Goal: Communication & Community: Answer question/provide support

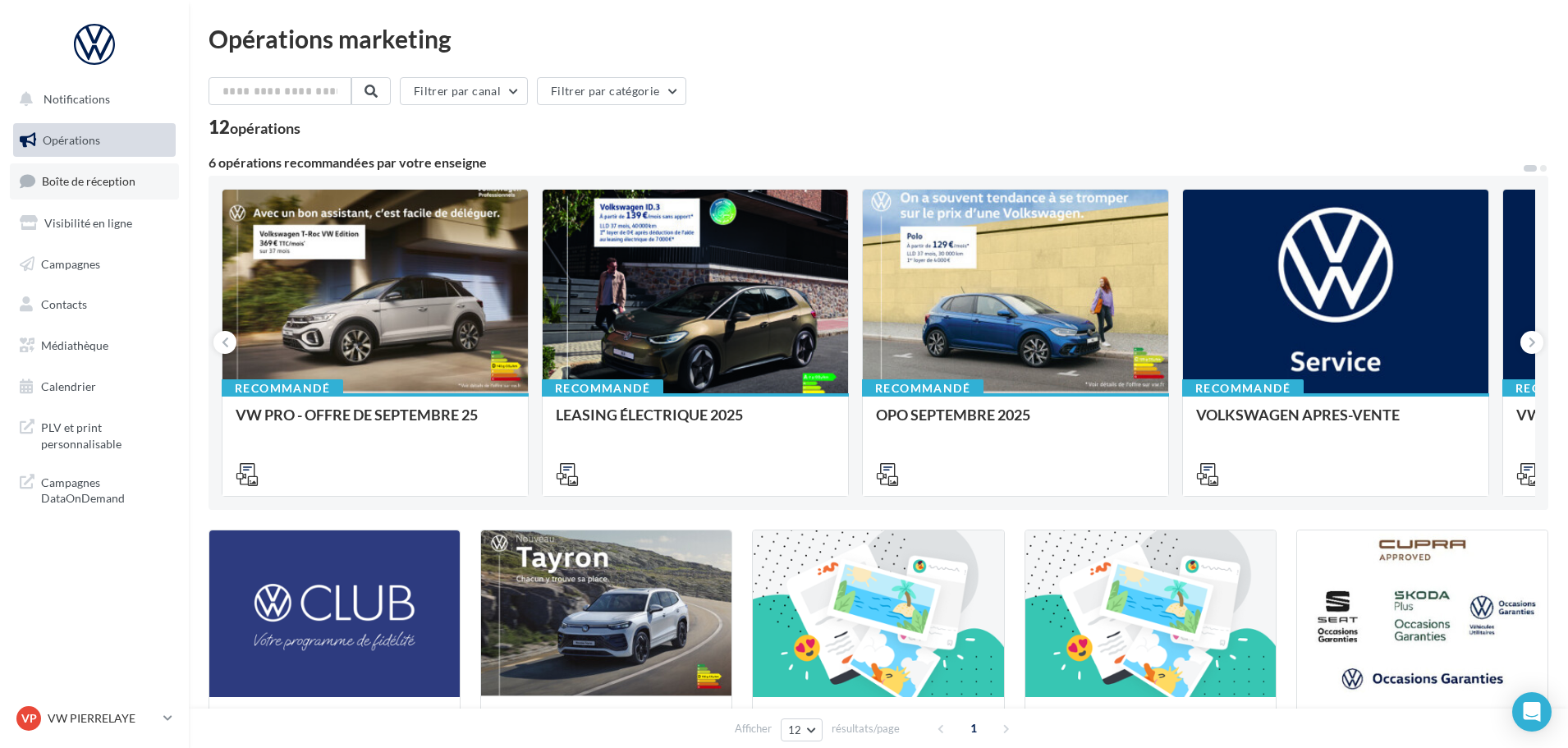
click at [97, 184] on span "Boîte de réception" at bounding box center [89, 181] width 94 height 14
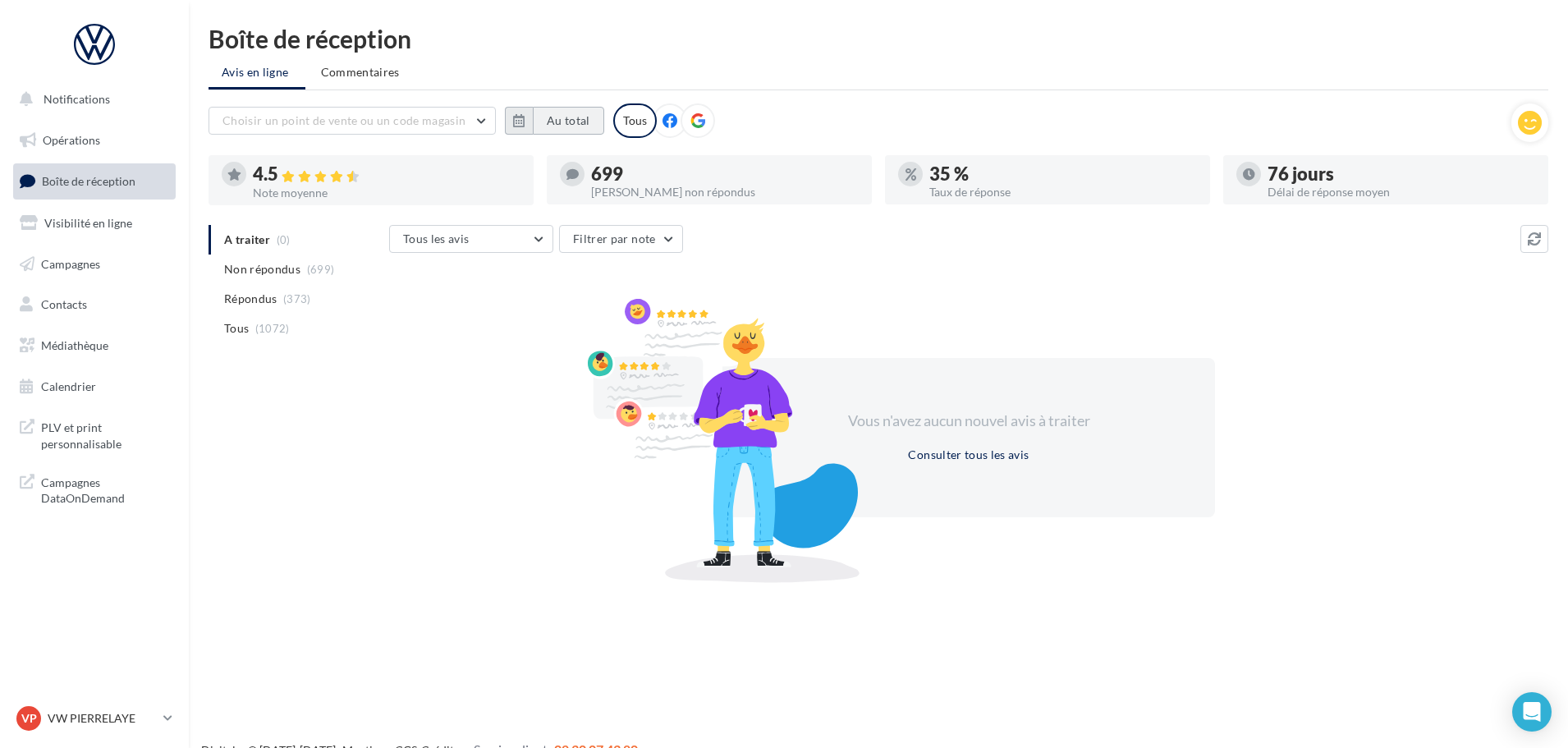
click at [566, 121] on button "Au total" at bounding box center [569, 121] width 71 height 28
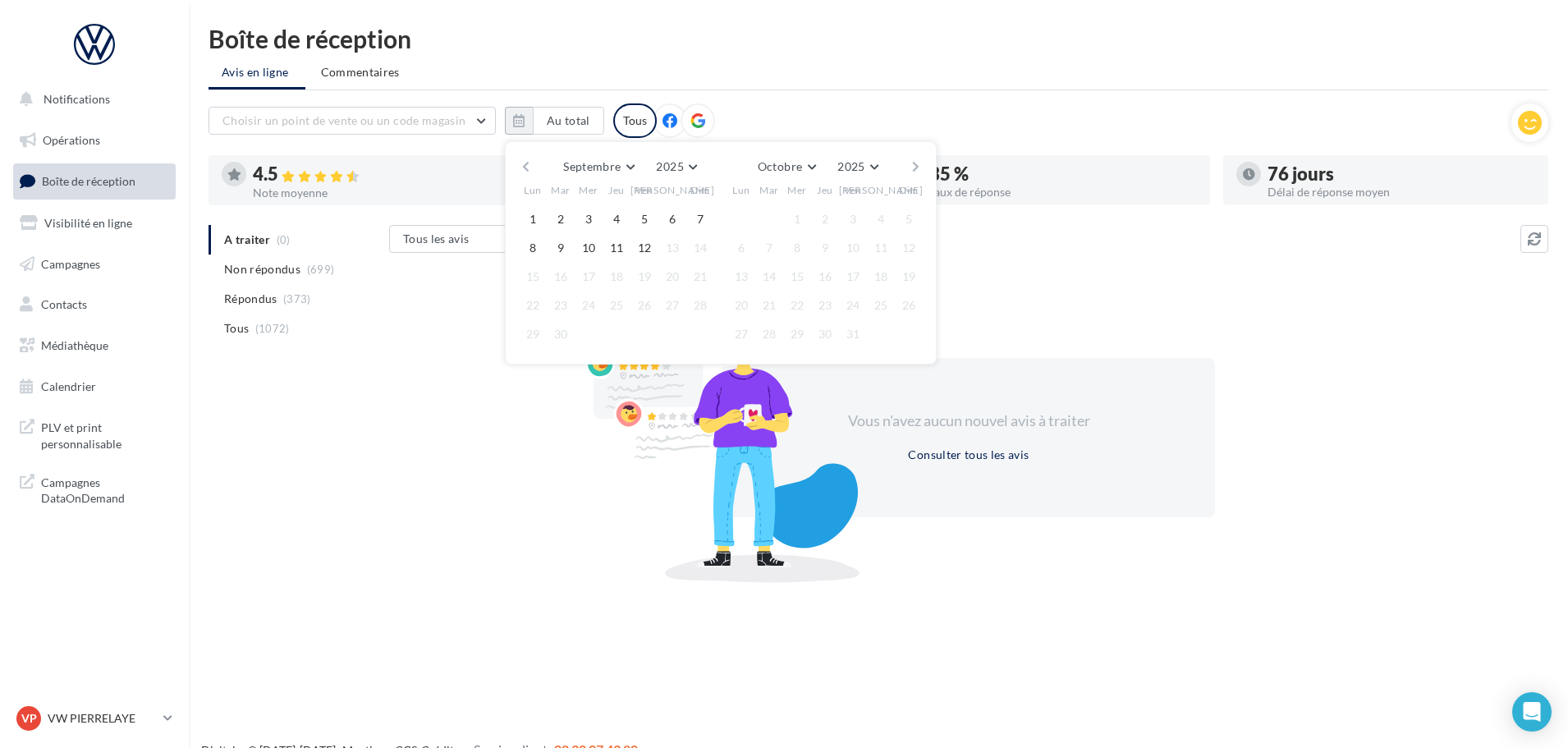
click at [528, 165] on button "button" at bounding box center [526, 166] width 14 height 23
click at [557, 223] on button "1" at bounding box center [561, 219] width 24 height 24
click at [911, 161] on button "button" at bounding box center [916, 166] width 14 height 23
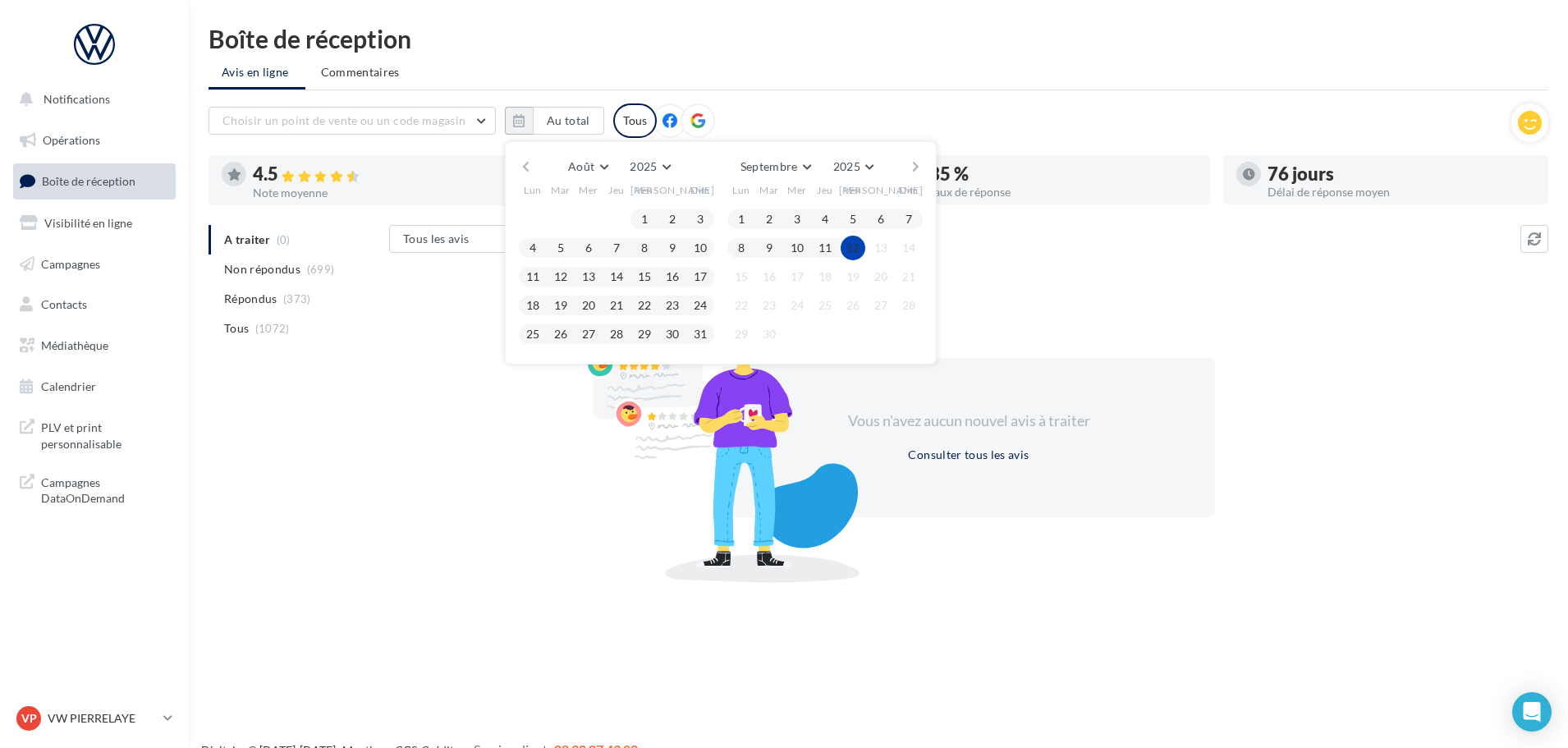
click at [854, 250] on button "12" at bounding box center [853, 248] width 24 height 24
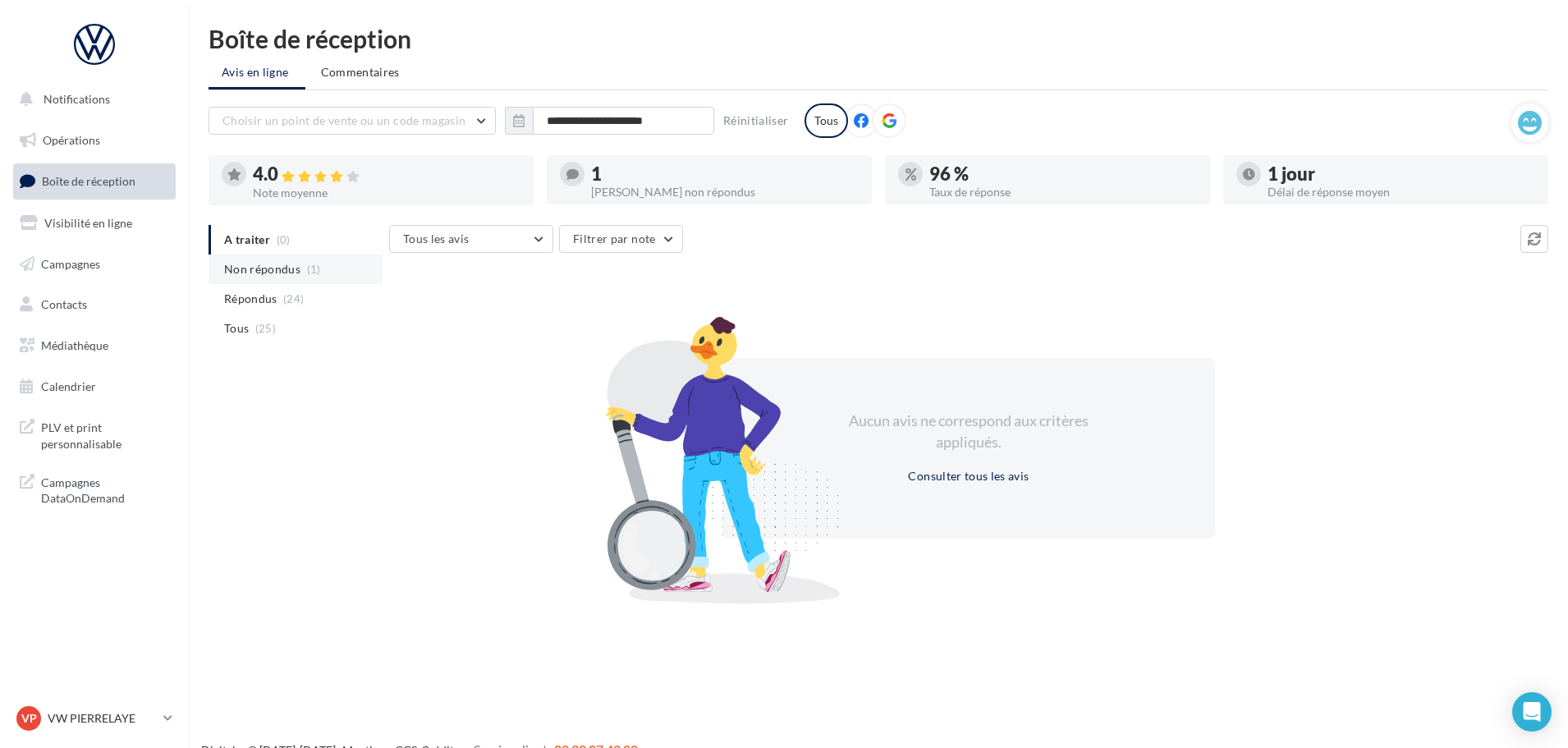
click at [245, 274] on span "Non répondus" at bounding box center [263, 269] width 77 height 17
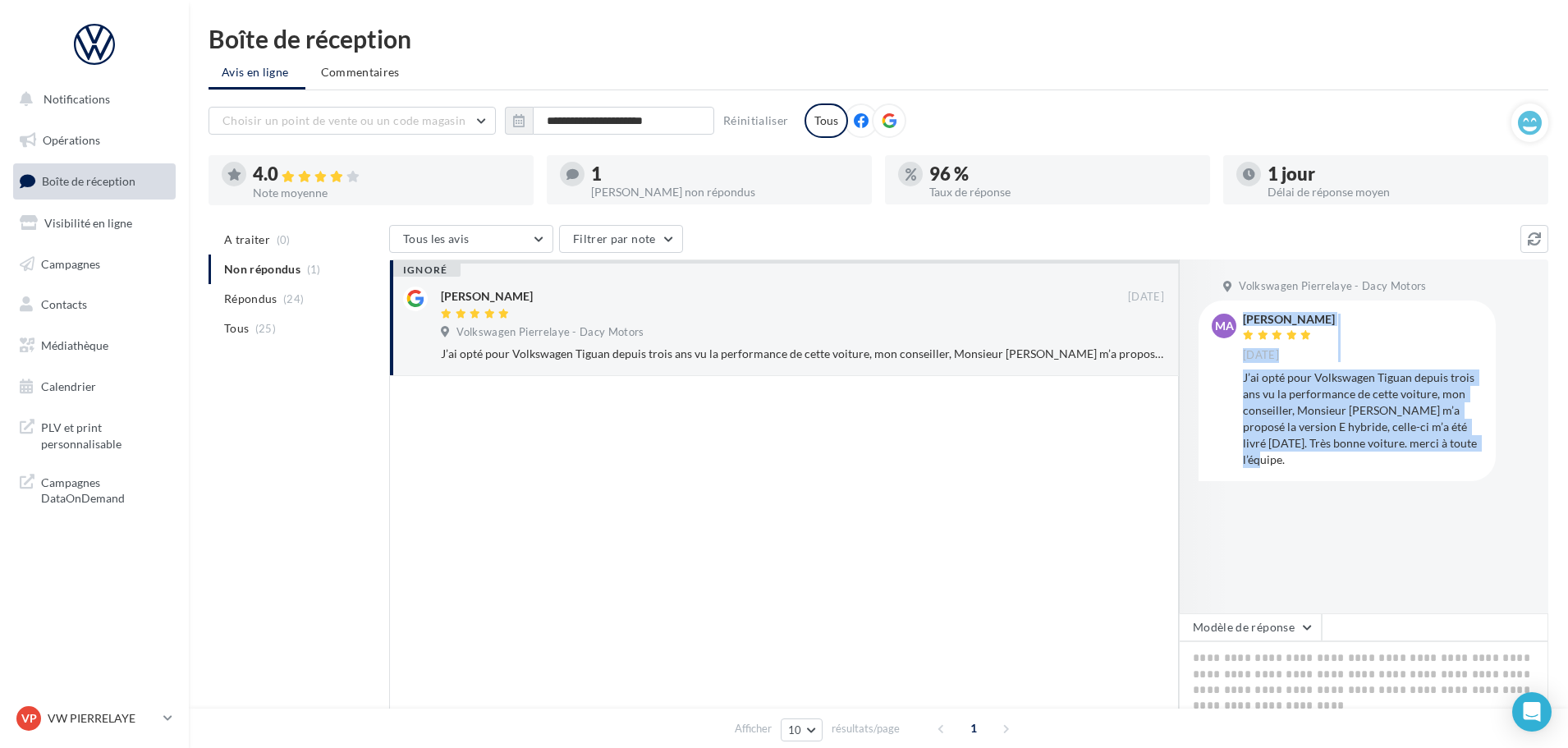
drag, startPoint x: 1329, startPoint y: 461, endPoint x: 1219, endPoint y: 363, distance: 147.3
click at [1219, 363] on div "MA [PERSON_NAME] [DATE] J’ai opté pour Volkswagen Tiguan depuis trois ans vu la…" at bounding box center [1348, 391] width 271 height 154
copy div "[PERSON_NAME] [DATE] J’ai opté pour Volkswagen Tiguan depuis trois ans vu la pe…"
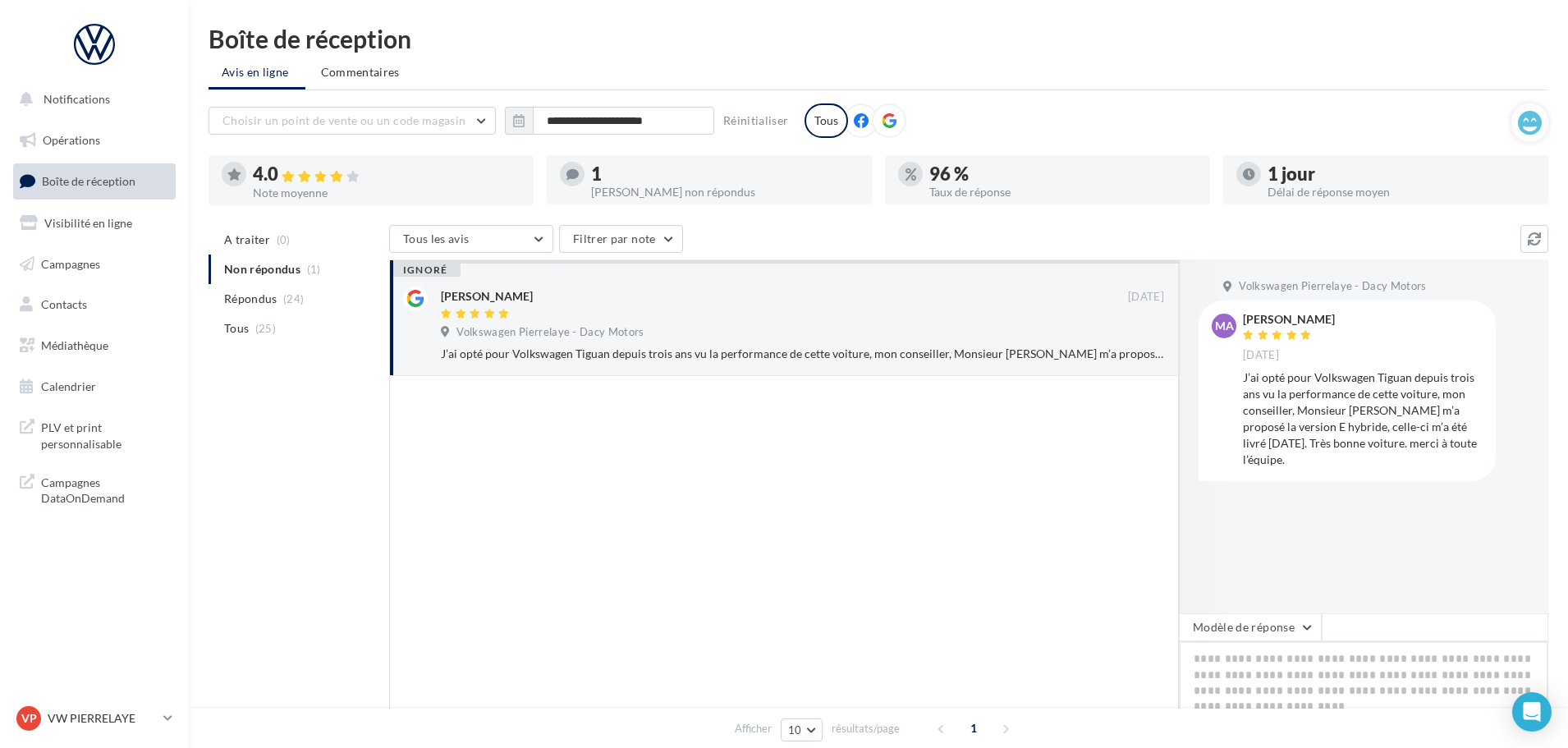
click at [1358, 660] on textarea at bounding box center [1364, 691] width 370 height 102
paste textarea "**********"
type textarea "**********"
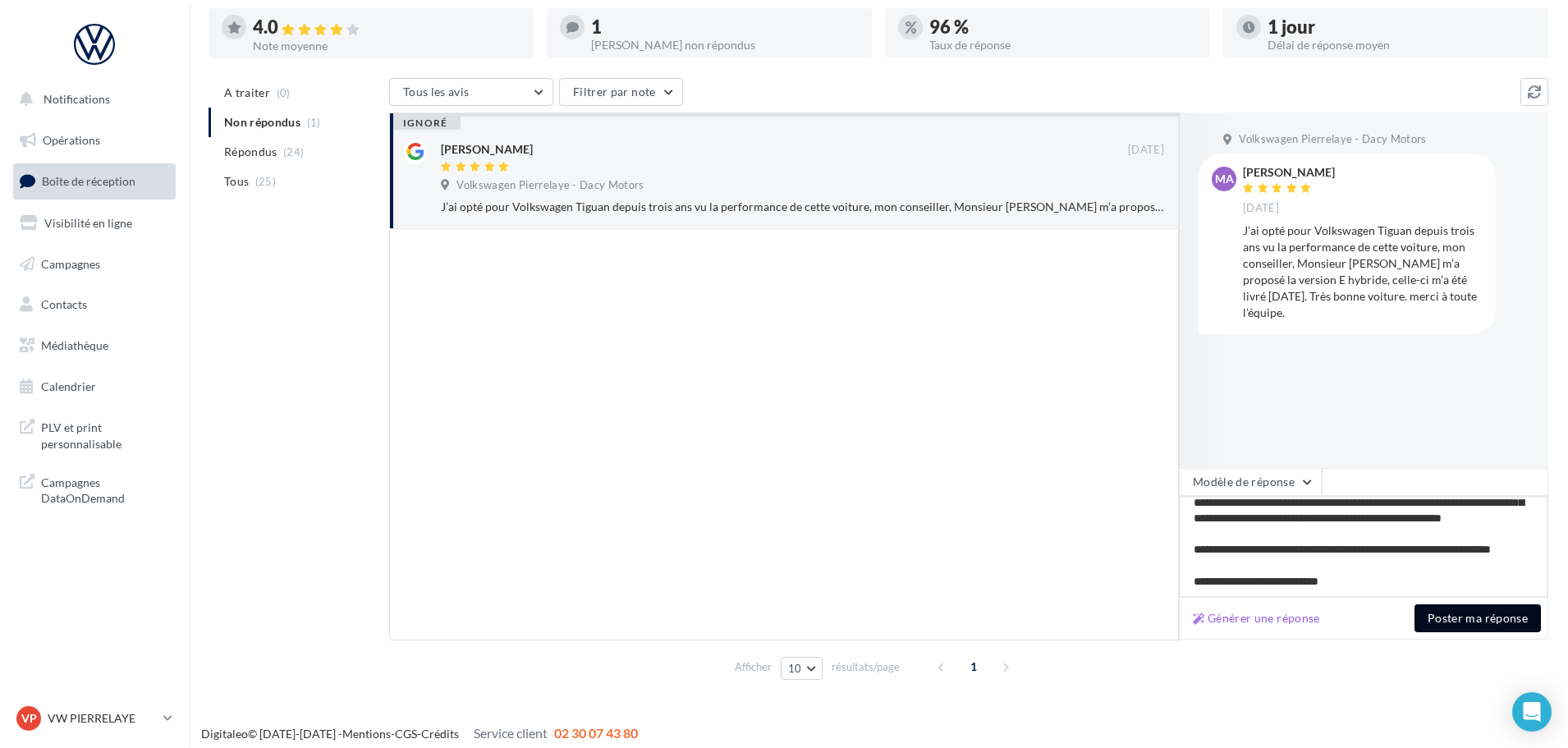
scroll to position [155, 0]
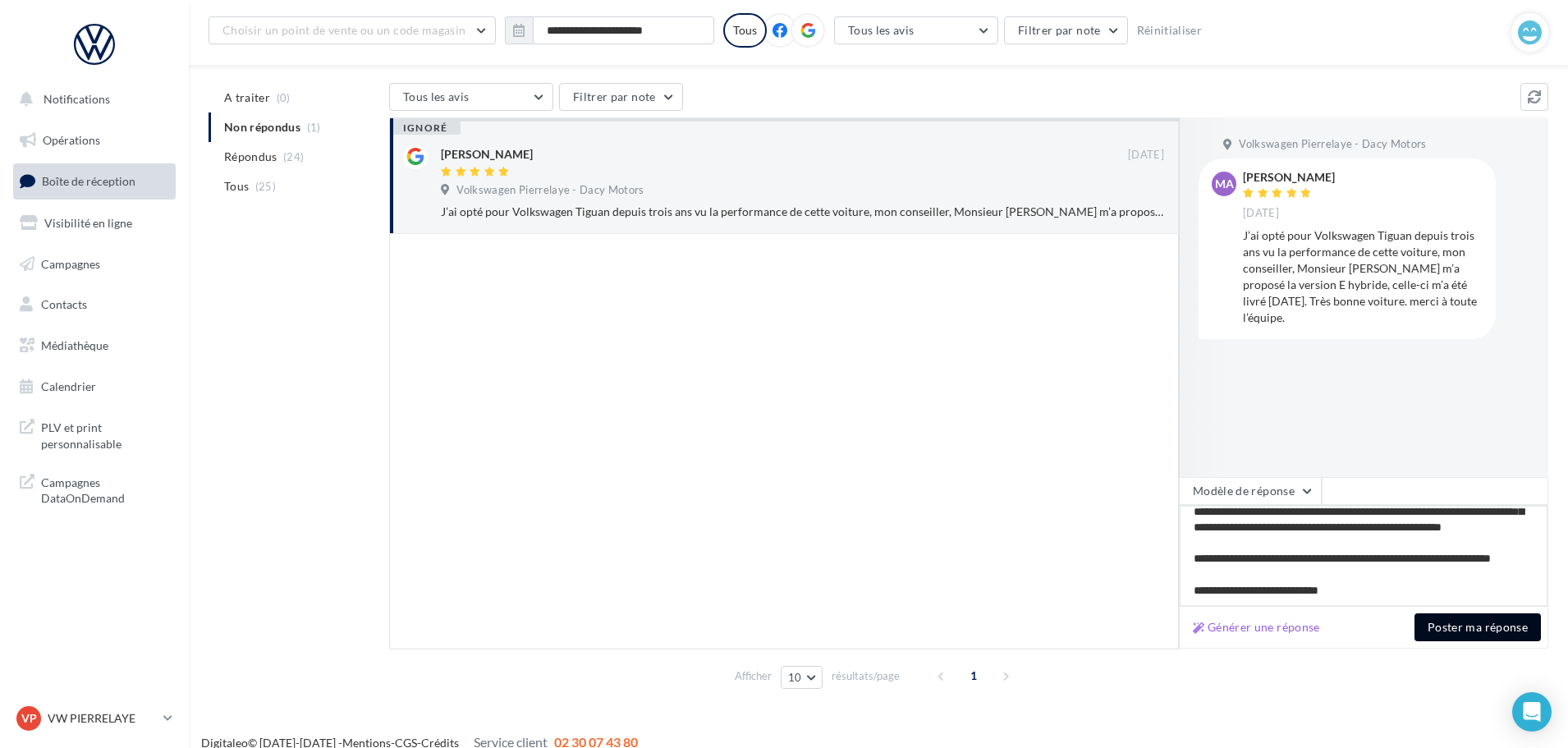
type textarea "**********"
click at [1450, 631] on button "Poster ma réponse" at bounding box center [1478, 627] width 126 height 28
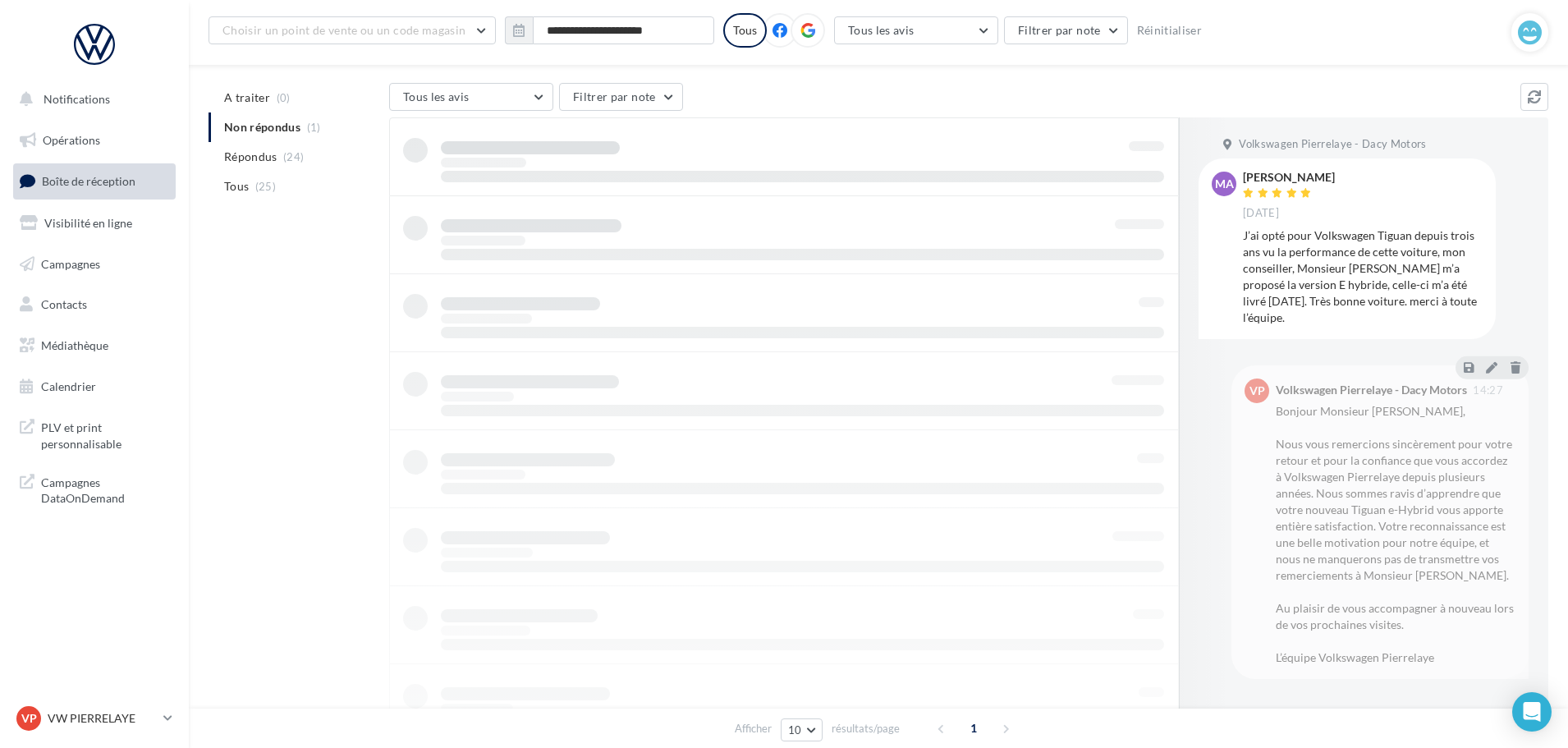
scroll to position [26, 0]
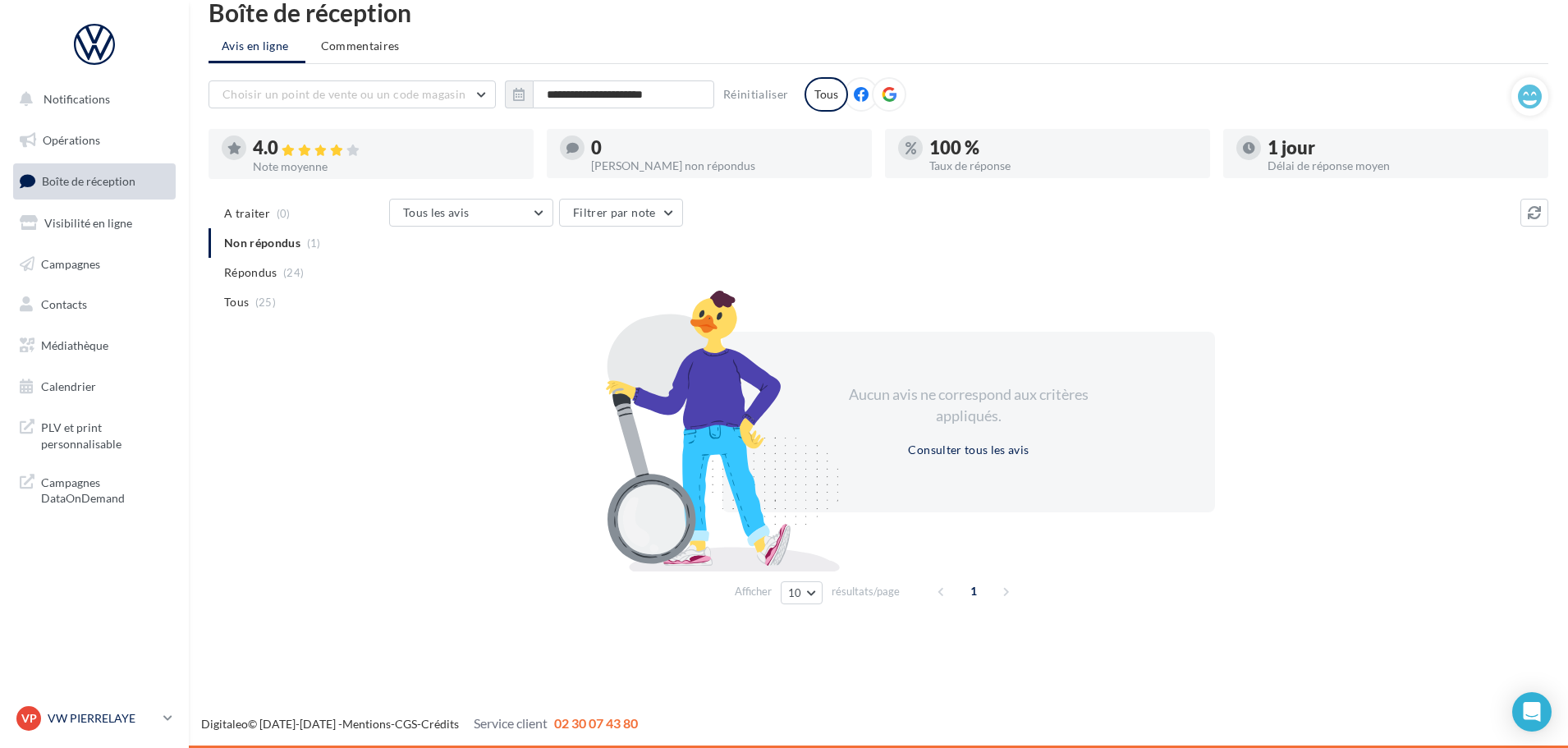
click at [105, 724] on p "VW PIERRELAYE" at bounding box center [103, 718] width 110 height 17
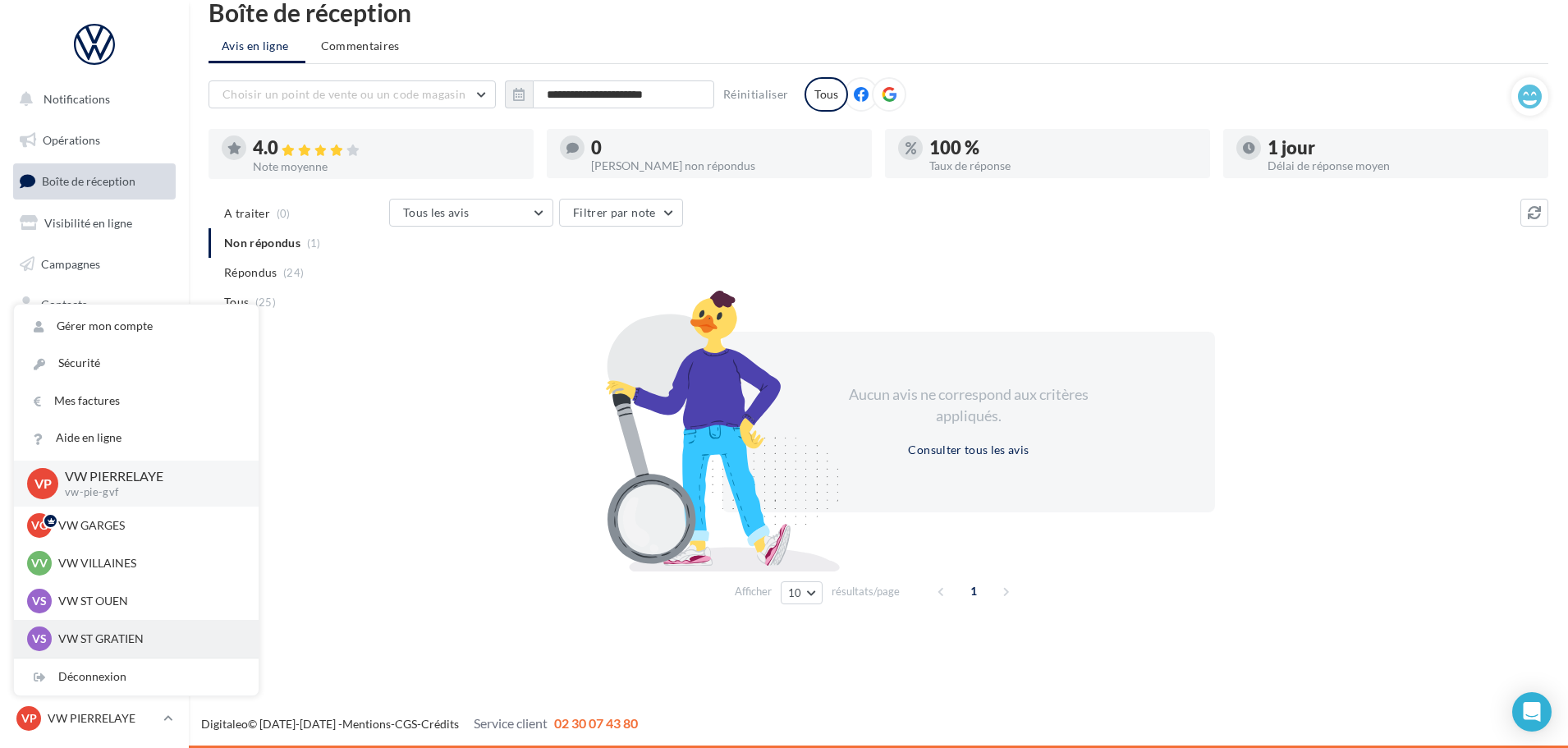
click at [113, 631] on p "VW ST GRATIEN" at bounding box center [149, 638] width 181 height 17
